Goal: Task Accomplishment & Management: Manage account settings

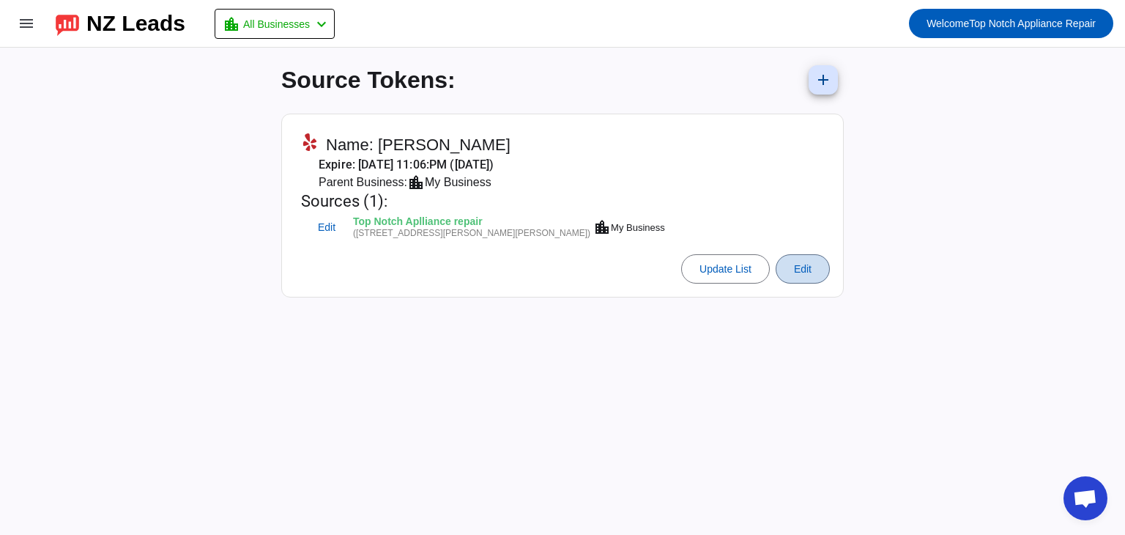
click at [814, 278] on span at bounding box center [803, 268] width 53 height 35
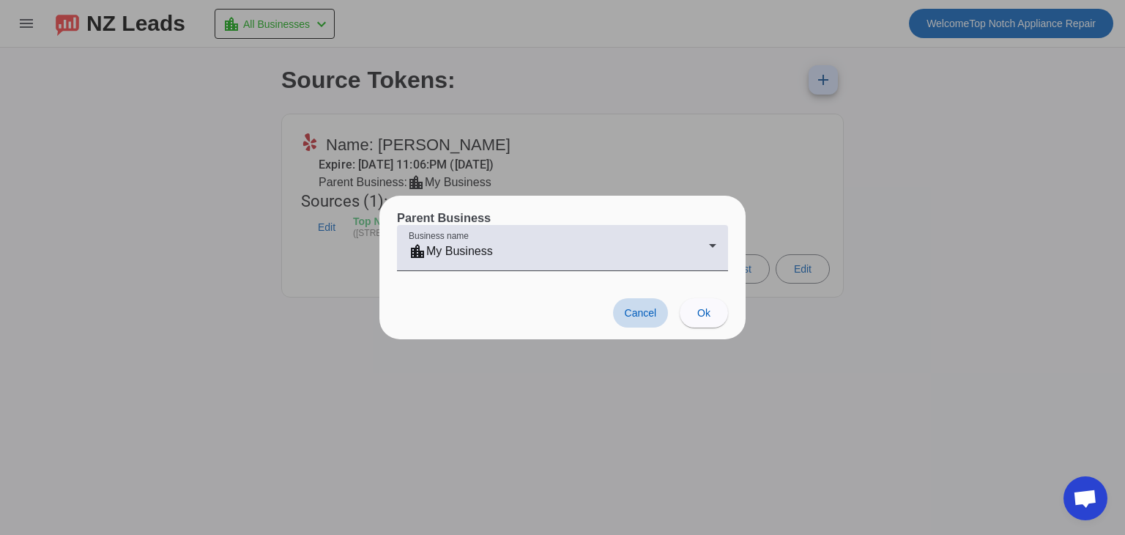
click at [618, 300] on span at bounding box center [641, 312] width 56 height 29
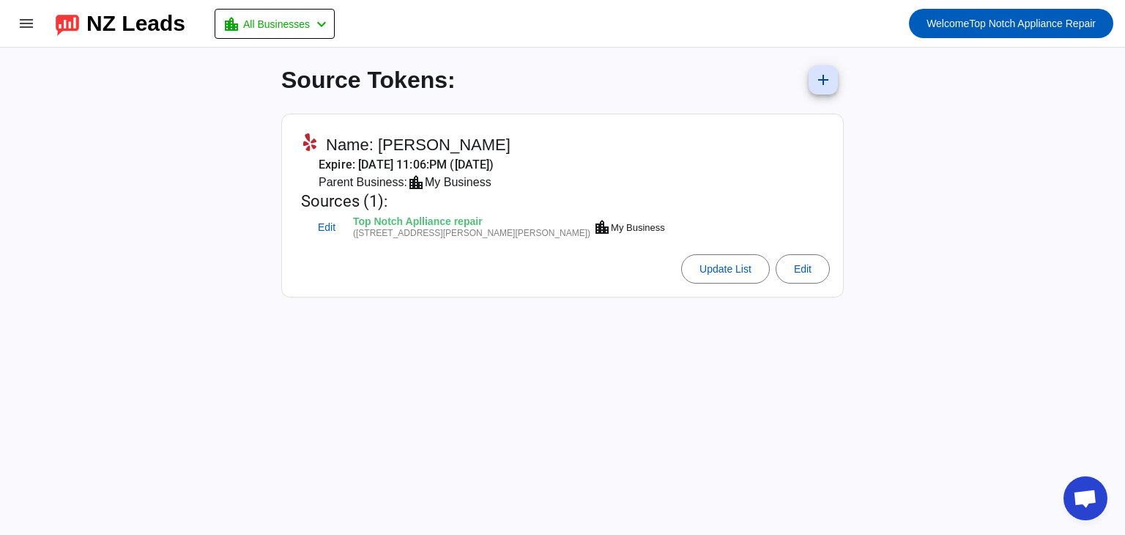
click at [441, 174] on div "My Business" at bounding box center [458, 183] width 67 height 18
click at [374, 170] on mat-card-subtitle "Expire: [DATE] 11:06:PM ([DATE])" at bounding box center [484, 165] width 366 height 18
click at [23, 18] on mat-icon "menu" at bounding box center [27, 24] width 18 height 18
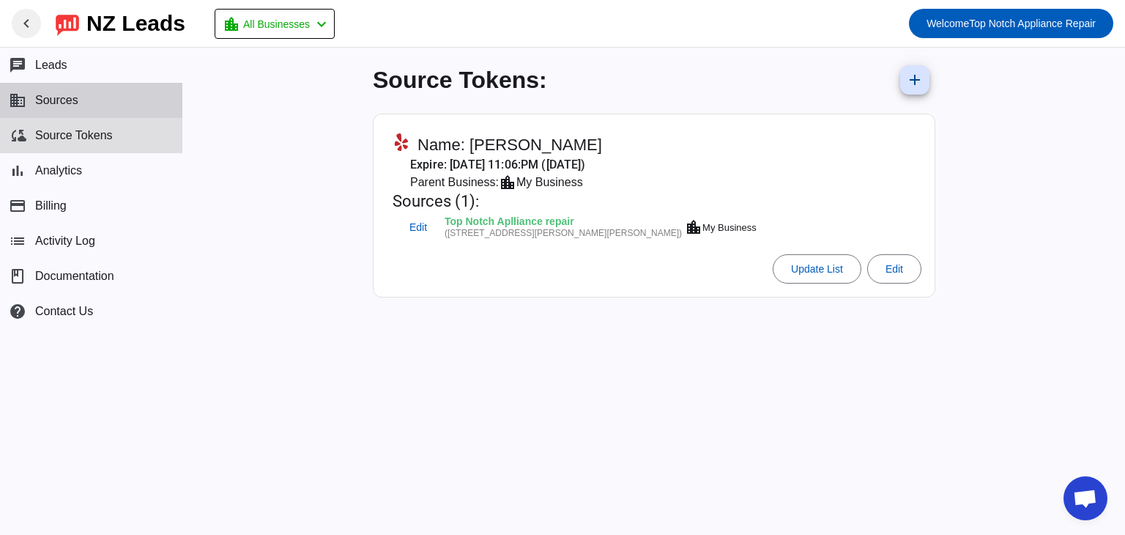
click at [73, 91] on button "business Sources" at bounding box center [91, 100] width 182 height 35
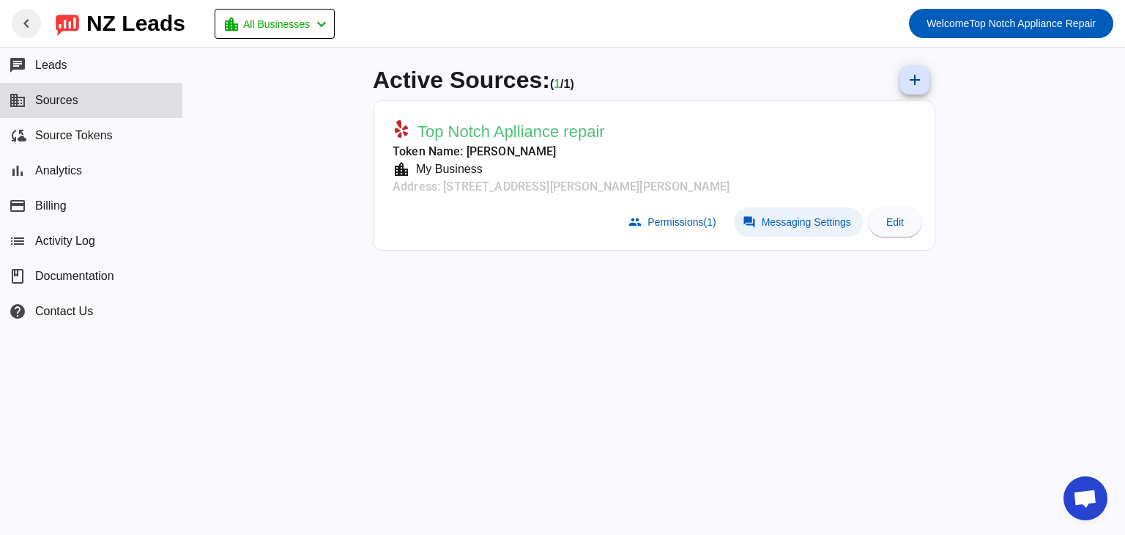
click at [835, 220] on span "Messaging Settings" at bounding box center [806, 222] width 89 height 12
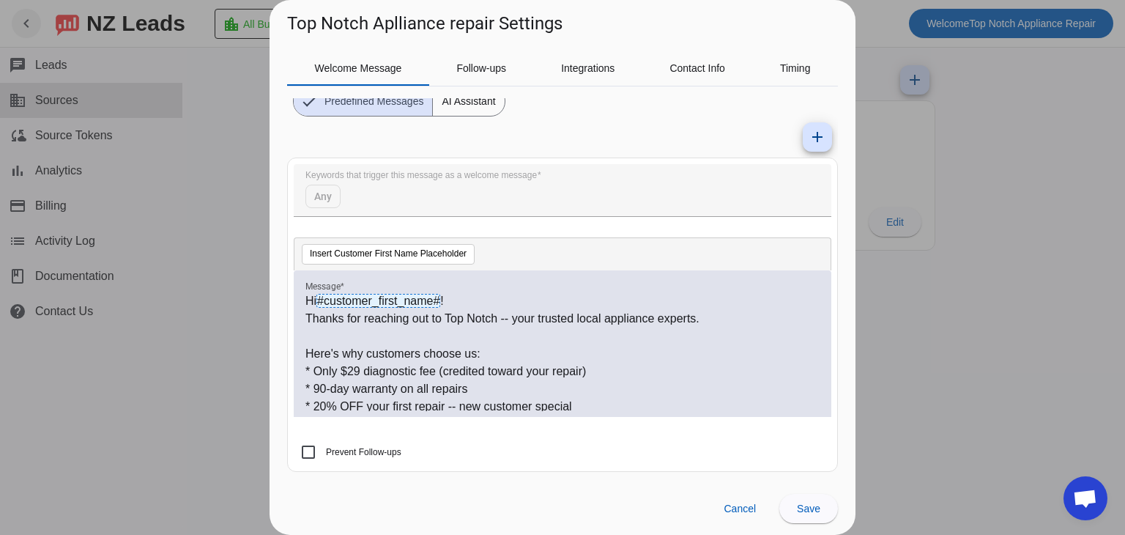
scroll to position [215, 0]
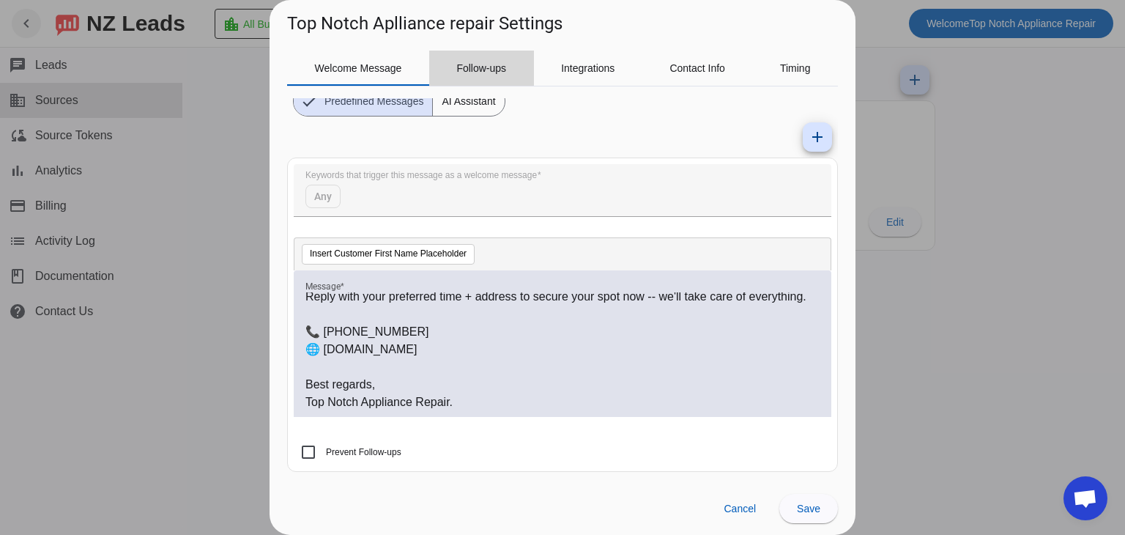
click at [481, 56] on span "Follow-ups" at bounding box center [481, 68] width 50 height 35
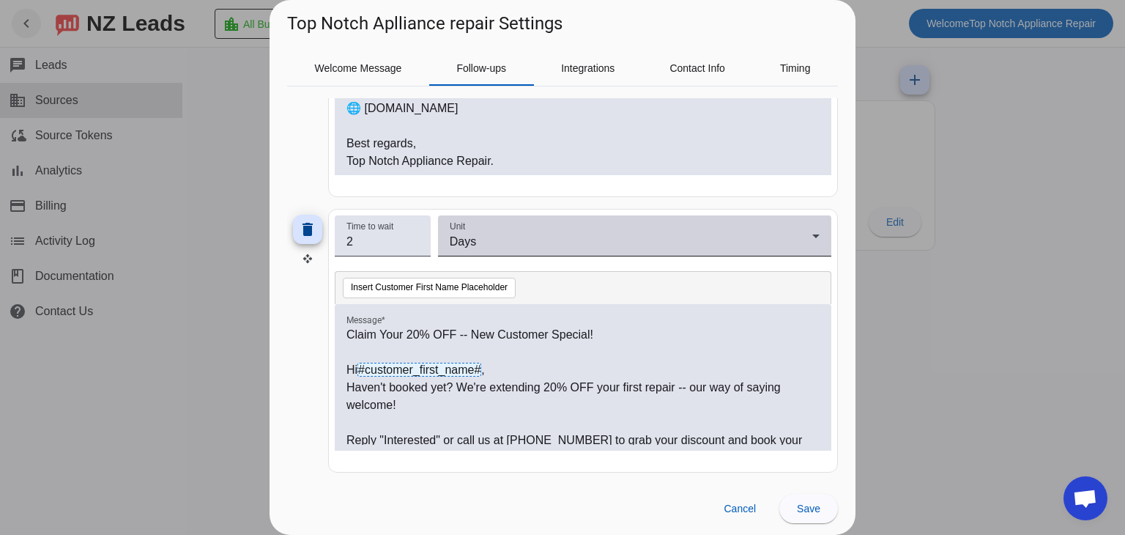
scroll to position [0, 0]
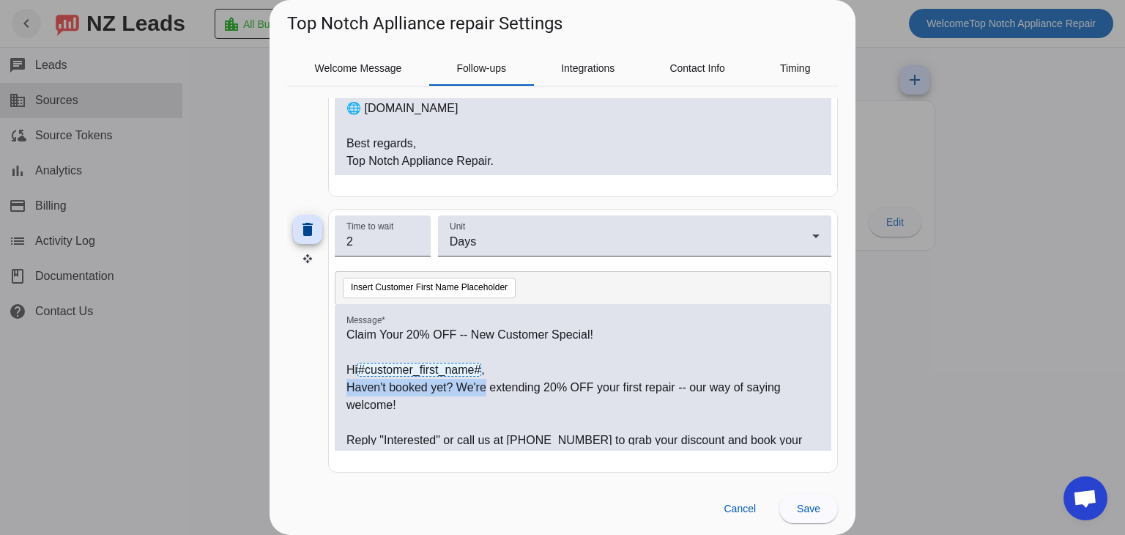
drag, startPoint x: 487, startPoint y: 390, endPoint x: 343, endPoint y: 388, distance: 144.3
click at [343, 388] on div "Claim Your 20% OFF -- New Customer Special! Hi #customer_first_name# , Haven't …" at bounding box center [583, 377] width 497 height 147
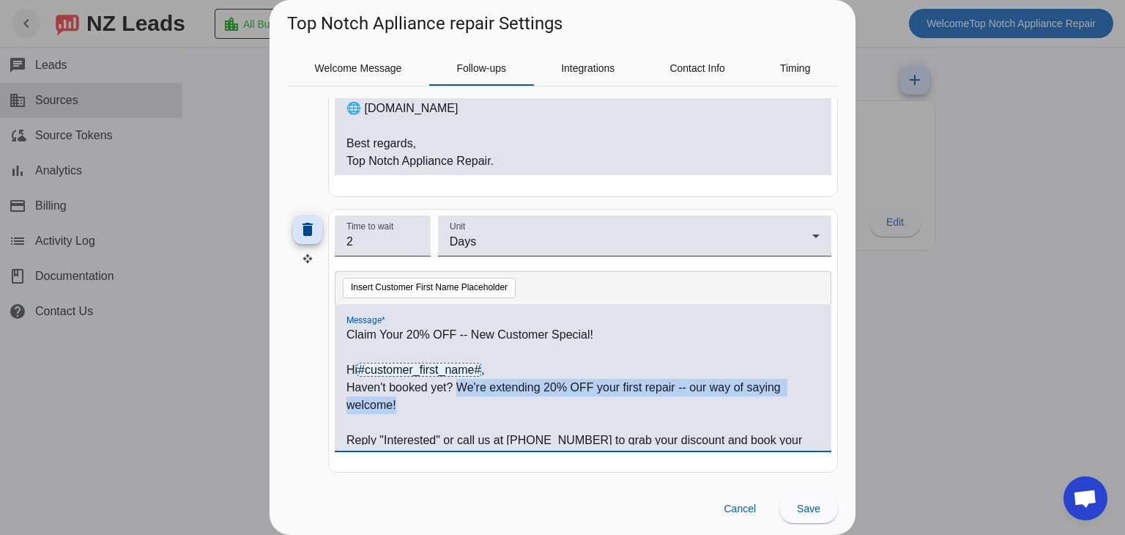
drag, startPoint x: 442, startPoint y: 406, endPoint x: 457, endPoint y: 376, distance: 33.7
click at [457, 379] on p "Haven't booked yet? We're extending 20% OFF your first repair -- our way of say…" at bounding box center [582, 396] width 473 height 35
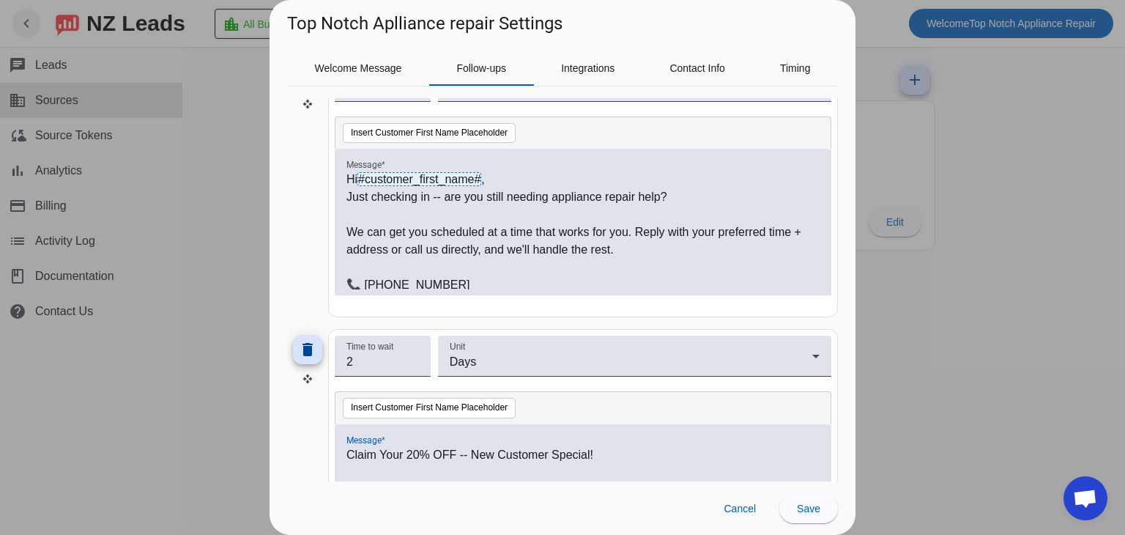
scroll to position [702, 0]
